Goal: Task Accomplishment & Management: Manage account settings

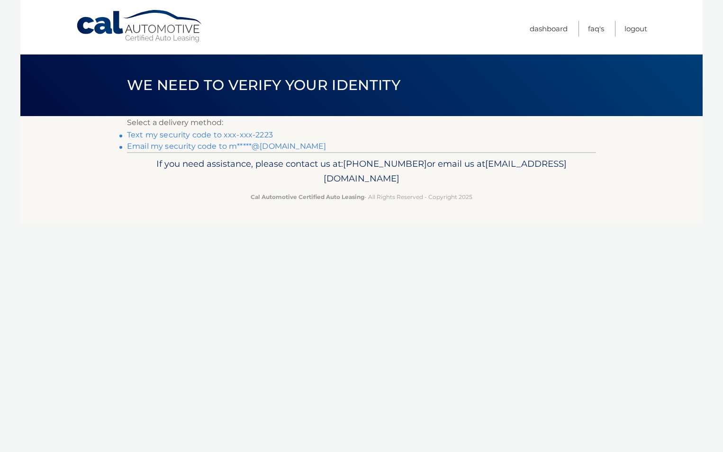
click at [199, 134] on link "Text my security code to xxx-xxx-2223" at bounding box center [200, 134] width 146 height 9
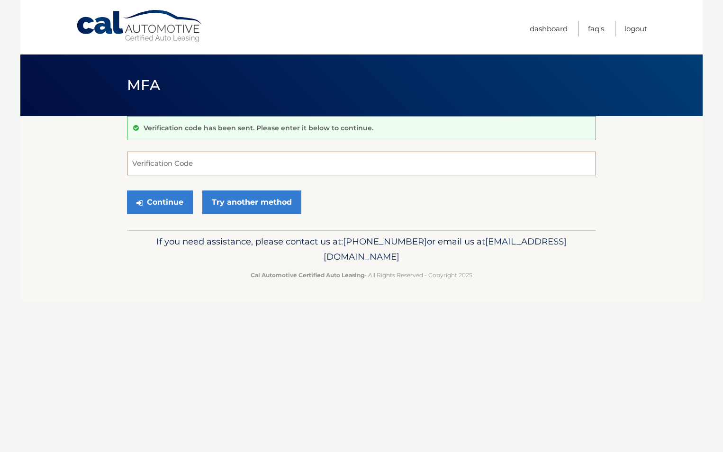
click at [191, 162] on input "Verification Code" at bounding box center [361, 164] width 469 height 24
type input "258679"
click at [160, 206] on button "Continue" at bounding box center [160, 203] width 66 height 24
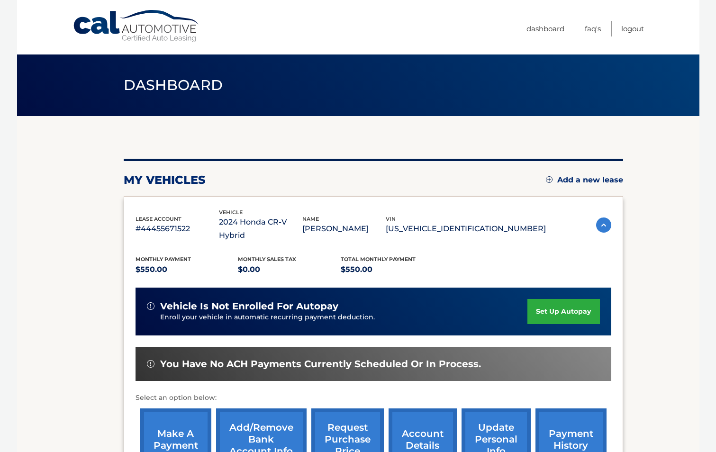
scroll to position [47, 0]
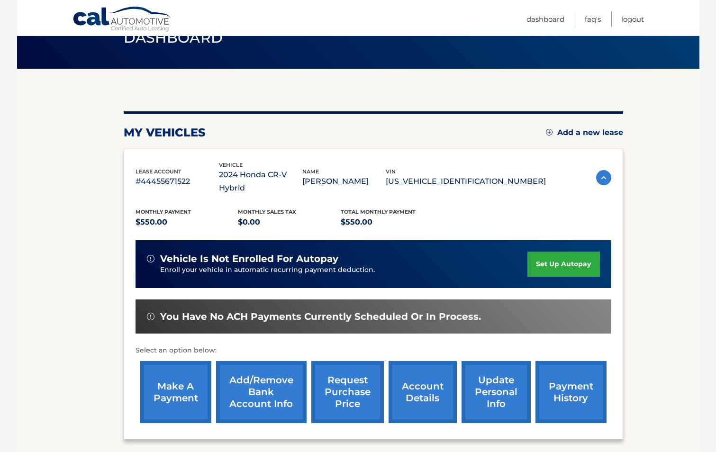
click at [194, 365] on link "make a payment" at bounding box center [175, 392] width 71 height 62
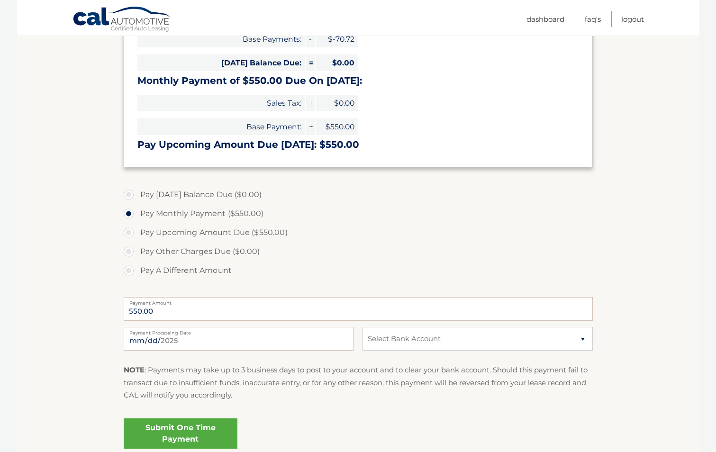
scroll to position [190, 0]
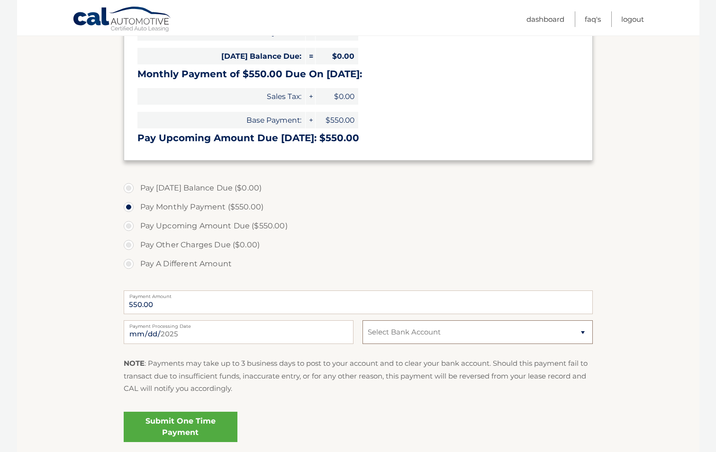
click at [479, 333] on select "Select Bank Account Checking JPMORGAN CHASE BANK, NA *****8232 Checking JPMORGA…" at bounding box center [478, 333] width 230 height 24
select select "MzZiMGMxZmItZThmNy00ODQ4LTk4ZjEtYTM2OWM3MWViM2Yz"
click at [363, 321] on select "Select Bank Account Checking JPMORGAN CHASE BANK, NA *****8232 Checking JPMORGA…" at bounding box center [478, 333] width 230 height 24
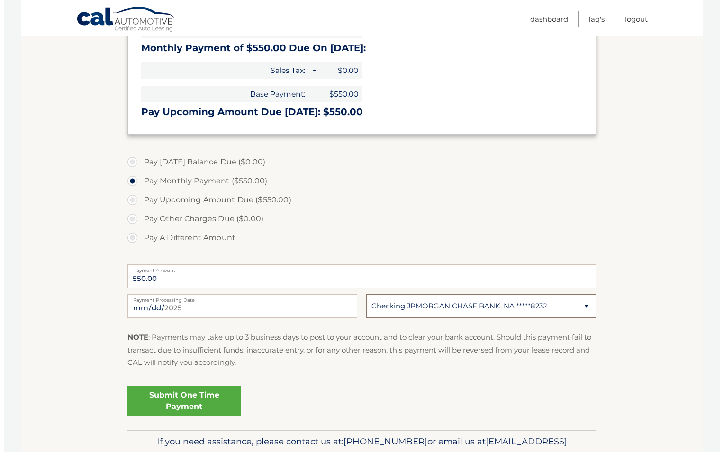
scroll to position [237, 0]
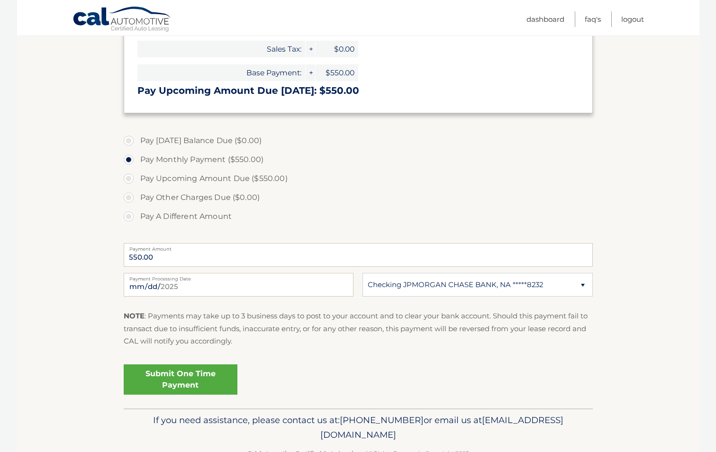
click at [185, 380] on link "Submit One Time Payment" at bounding box center [181, 380] width 114 height 30
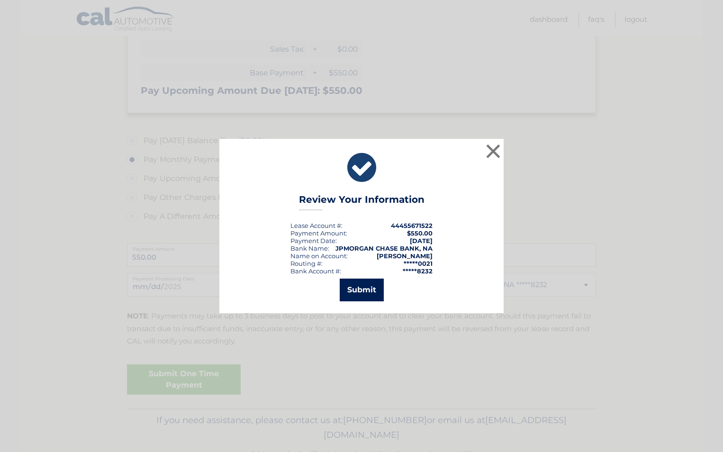
click at [362, 299] on button "Submit" at bounding box center [362, 290] width 44 height 23
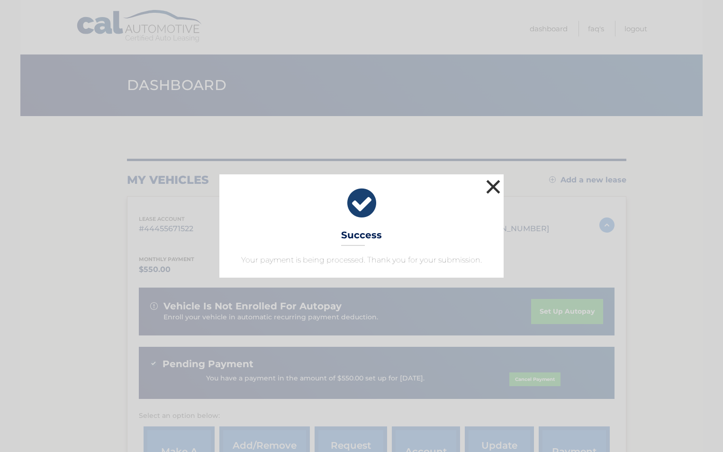
click at [491, 186] on button "×" at bounding box center [493, 186] width 19 height 19
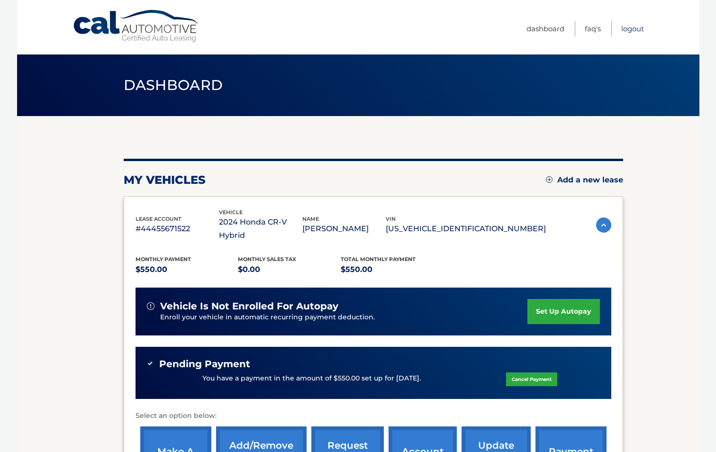
click at [632, 29] on link "Logout" at bounding box center [633, 29] width 23 height 16
